Goal: Task Accomplishment & Management: Manage account settings

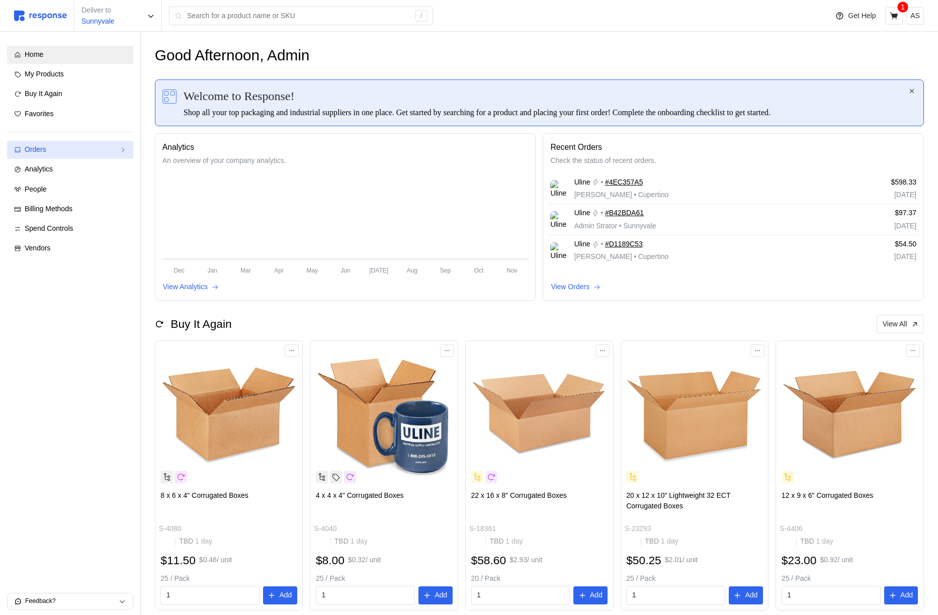
click at [80, 144] on div "Orders" at bounding box center [70, 149] width 91 height 11
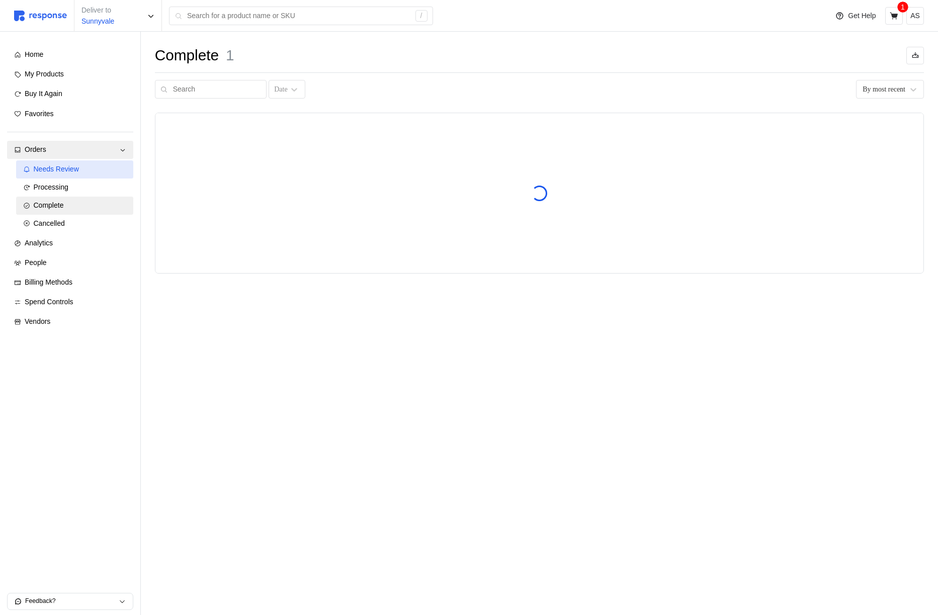
click at [76, 169] on span "Needs Review" at bounding box center [56, 169] width 45 height 8
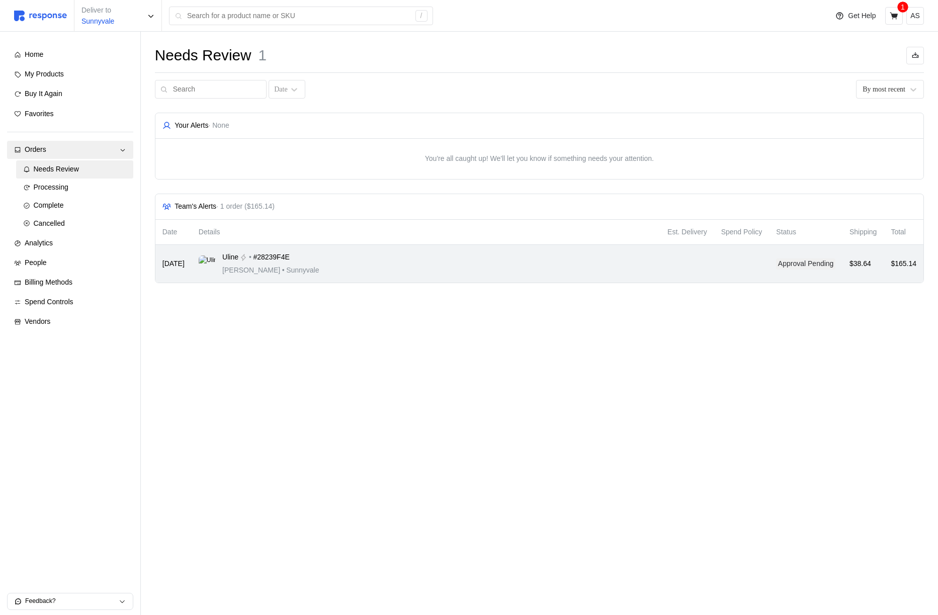
click at [531, 270] on div "Uline • #28239F4E Michael Jordan • Sunnyvale" at bounding box center [426, 264] width 455 height 24
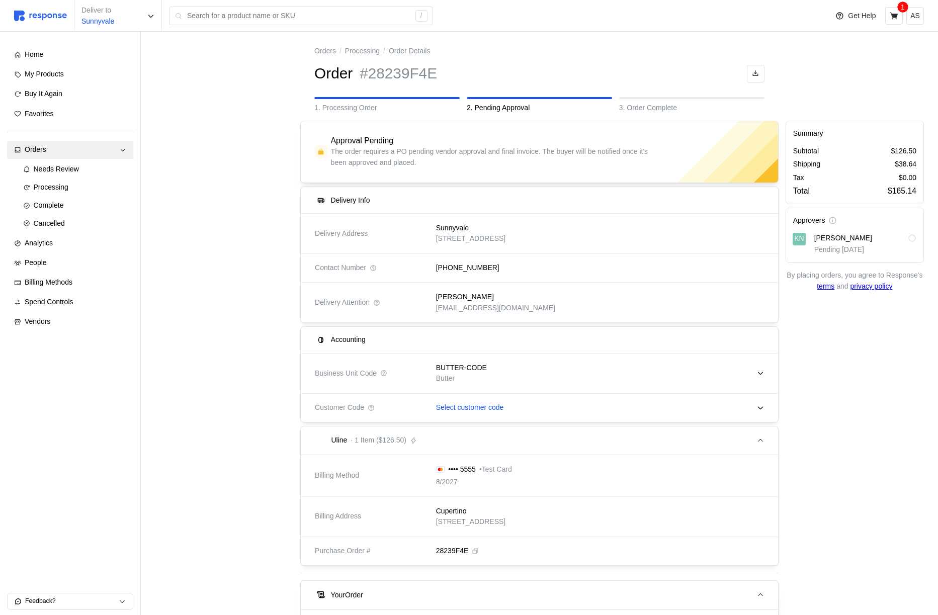
click at [469, 408] on p "Select customer code" at bounding box center [470, 407] width 68 height 11
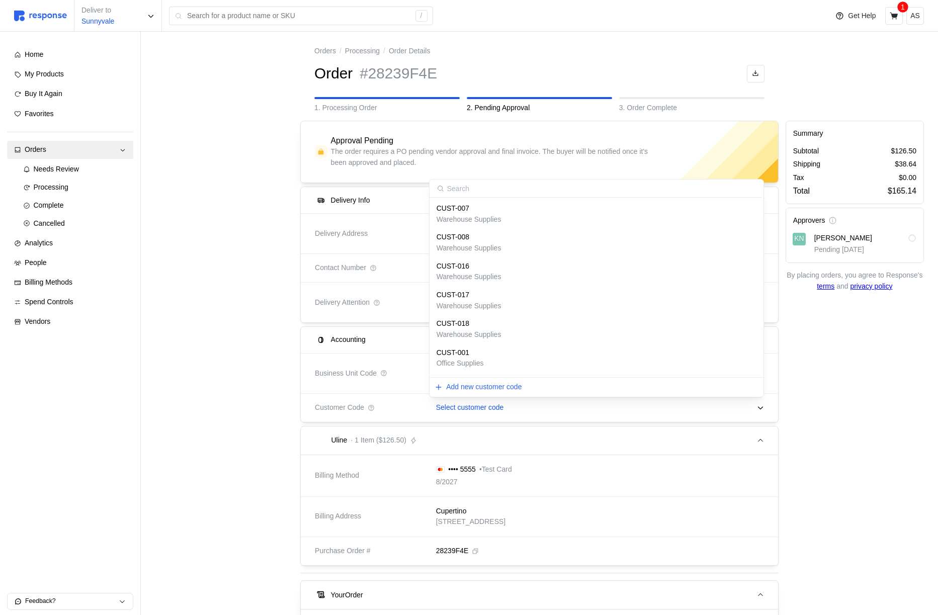
click at [538, 409] on div "Select customer code" at bounding box center [596, 407] width 335 height 25
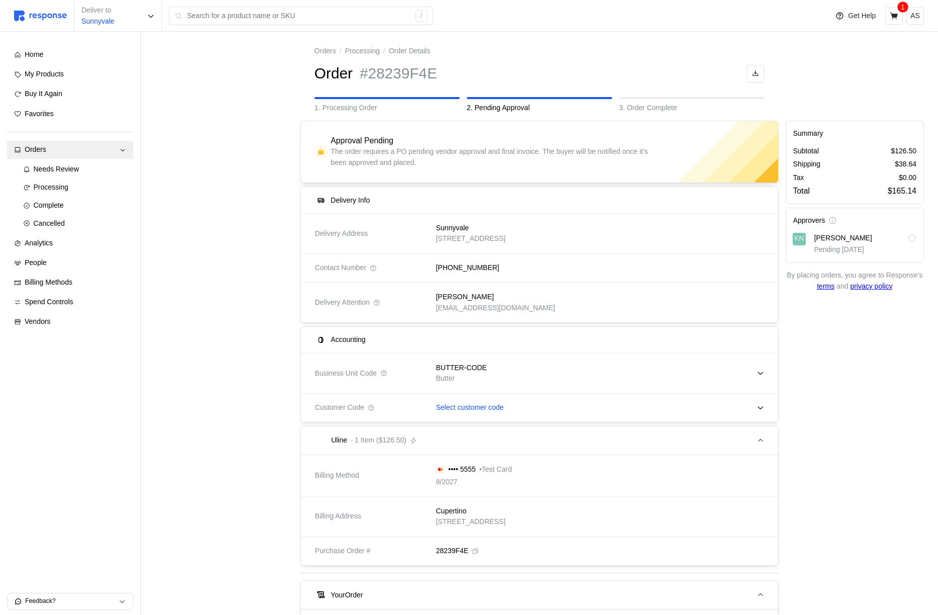
click at [757, 373] on icon at bounding box center [760, 373] width 7 height 7
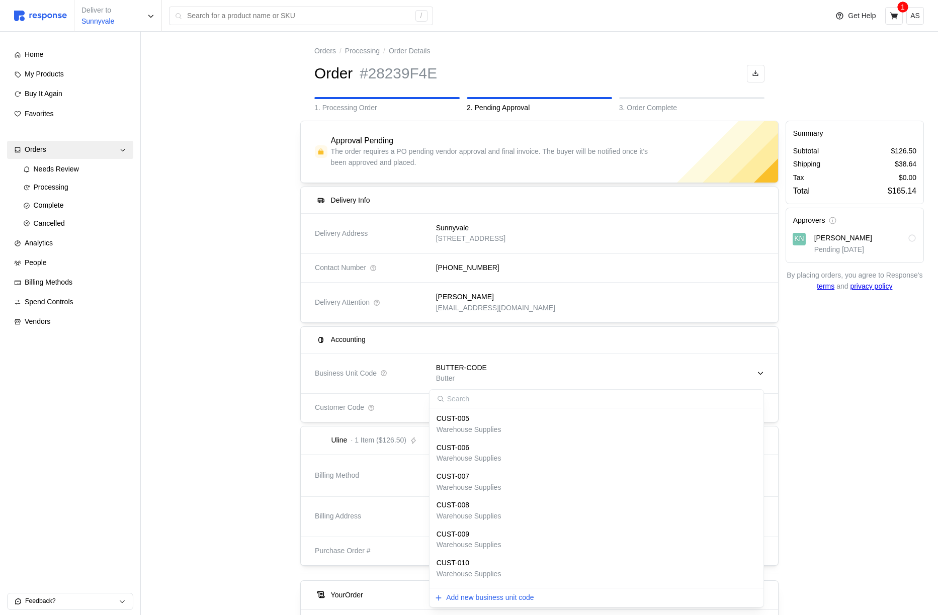
click at [848, 346] on div "Summary Subtotal $126.50 Shipping $38.64 Tax $0.00 Total $165.14 Approvers KN K…" at bounding box center [854, 462] width 145 height 691
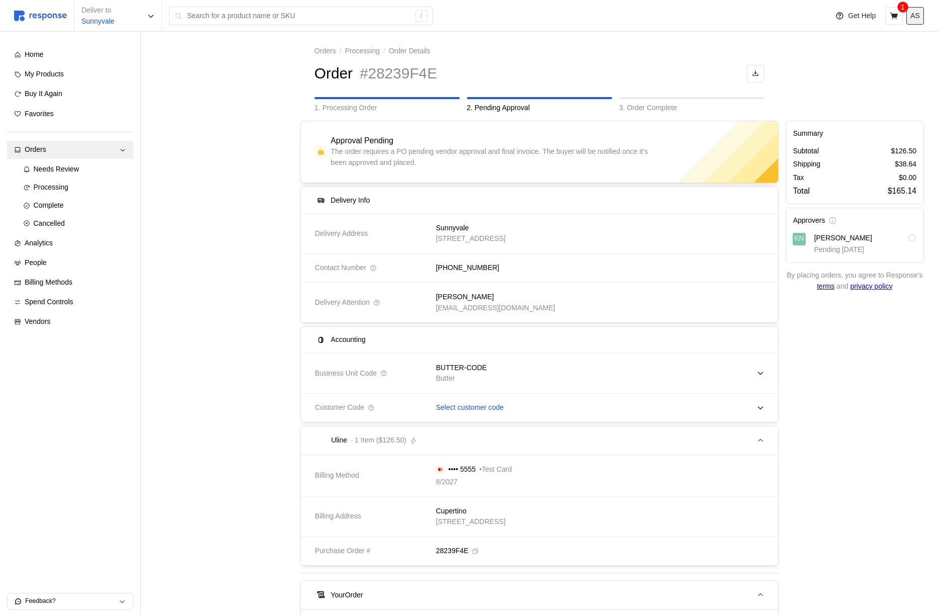
click at [917, 16] on p "AS" at bounding box center [915, 16] width 10 height 11
click at [898, 498] on div "Summary Subtotal $126.50 Shipping $38.64 Tax $0.00 Total $165.14 Approvers KN K…" at bounding box center [854, 462] width 145 height 691
click at [646, 380] on div "BUTTER-CODE Butter" at bounding box center [596, 374] width 335 height 36
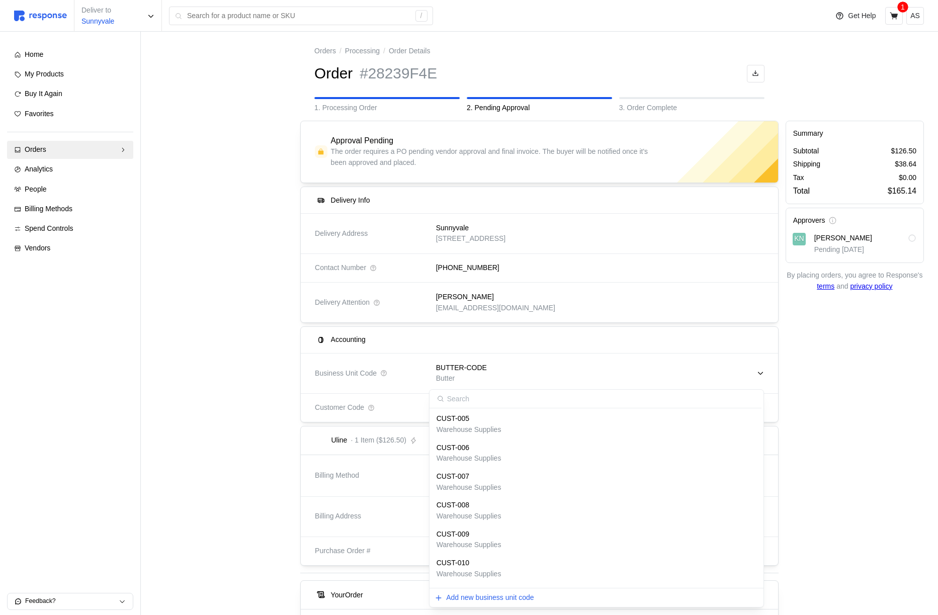
click at [646, 380] on div "BUTTER-CODE Butter" at bounding box center [596, 374] width 335 height 36
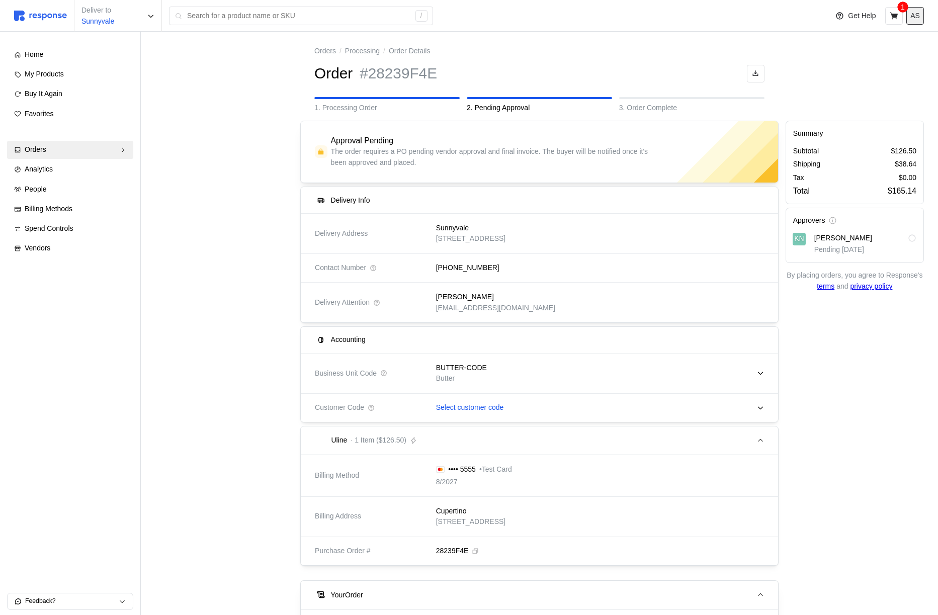
click at [915, 17] on p "AS" at bounding box center [915, 16] width 10 height 11
click at [877, 57] on p "Logout" at bounding box center [884, 57] width 64 height 11
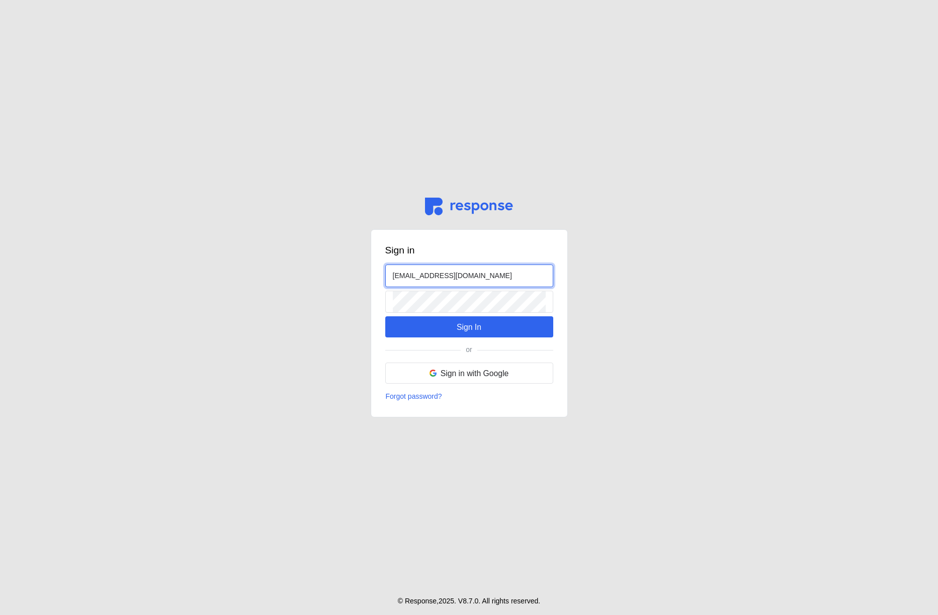
click at [406, 273] on input "[EMAIL_ADDRESS][DOMAIN_NAME]" at bounding box center [469, 276] width 153 height 22
type input "[PERSON_NAME][EMAIL_ADDRESS][DOMAIN_NAME]"
